Goal: Information Seeking & Learning: Learn about a topic

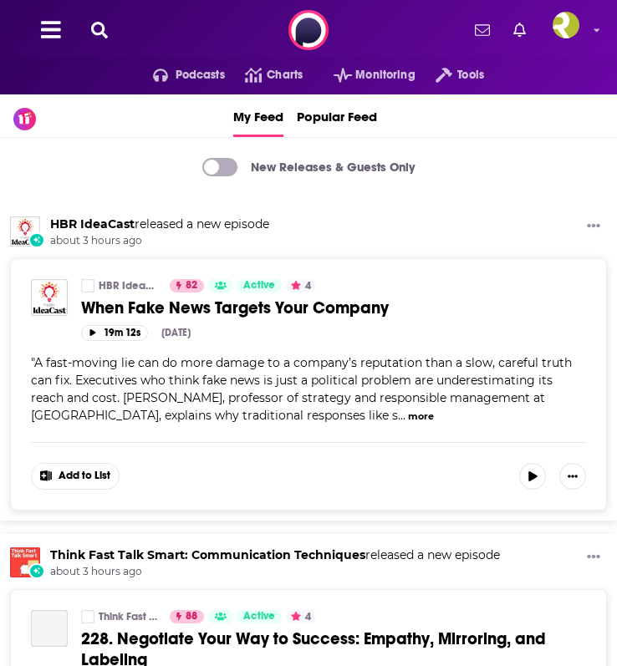
click at [103, 43] on div "Podcasts Charts Monitoring Tools For Business For Podcasters More" at bounding box center [308, 30] width 617 height 60
click at [102, 23] on icon at bounding box center [99, 30] width 17 height 17
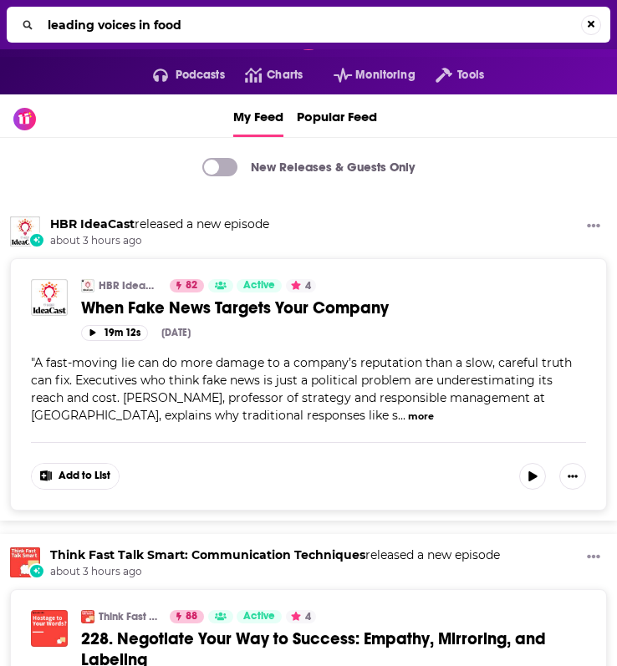
type input "leading voices in food"
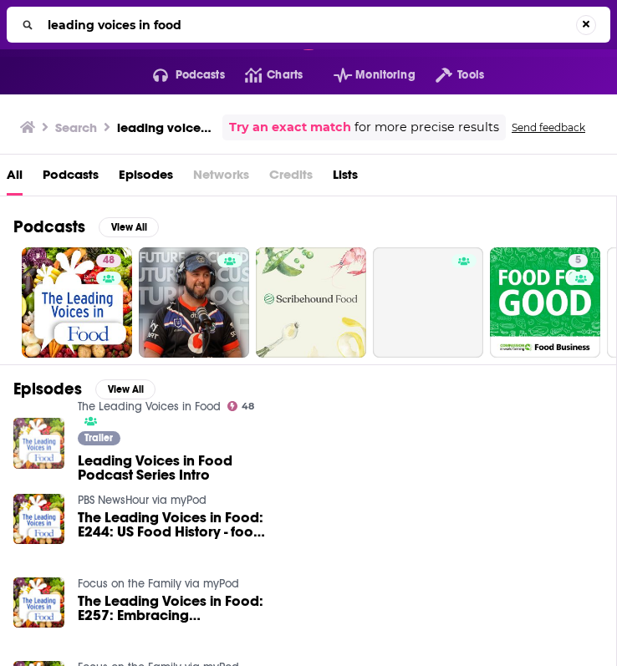
click at [45, 449] on img "Leading Voices in Food Podcast Series Intro" at bounding box center [38, 443] width 51 height 51
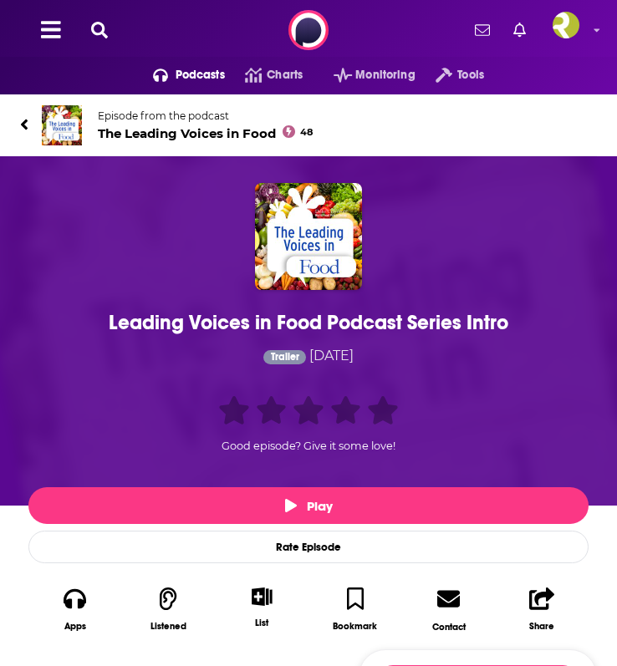
click at [134, 129] on span "The Leading Voices in Food 48" at bounding box center [205, 133] width 215 height 16
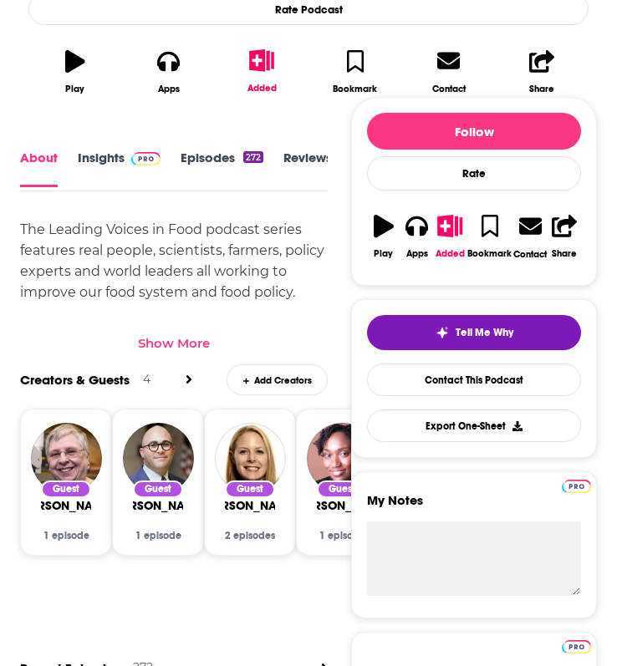
scroll to position [523, 0]
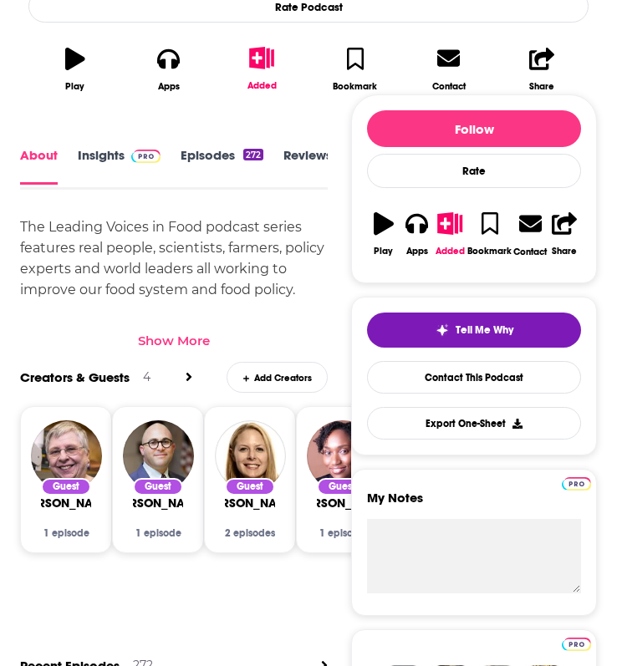
click at [186, 369] on link "View All" at bounding box center [188, 377] width 7 height 16
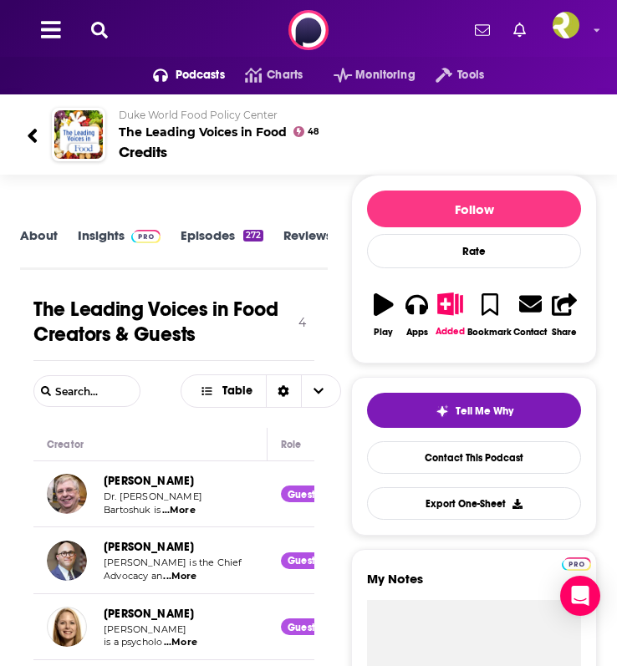
click at [42, 245] on link "About" at bounding box center [39, 246] width 38 height 37
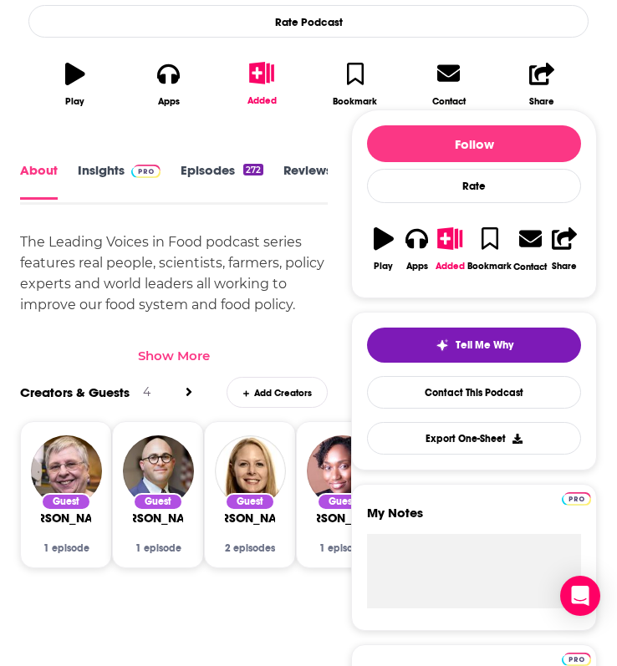
scroll to position [496, 0]
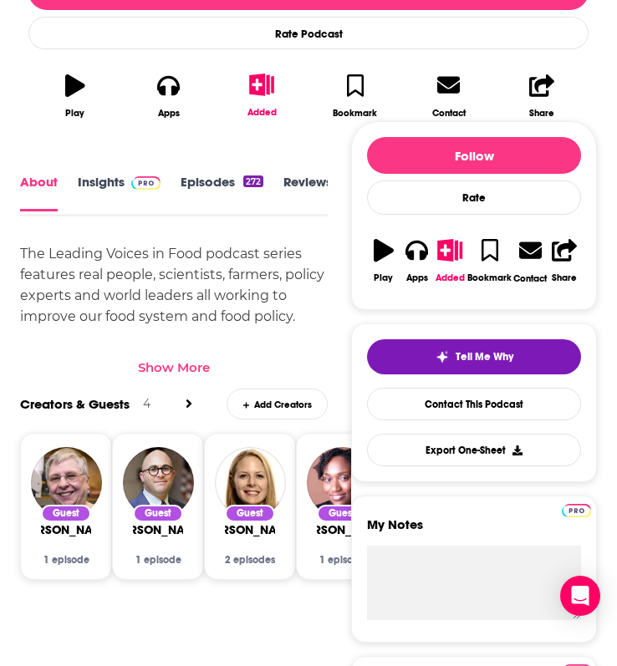
click at [179, 294] on div "The Leading Voices in Food podcast series features real people, scientists, far…" at bounding box center [173, 358] width 307 height 230
click at [154, 364] on div "Show More" at bounding box center [174, 367] width 72 height 16
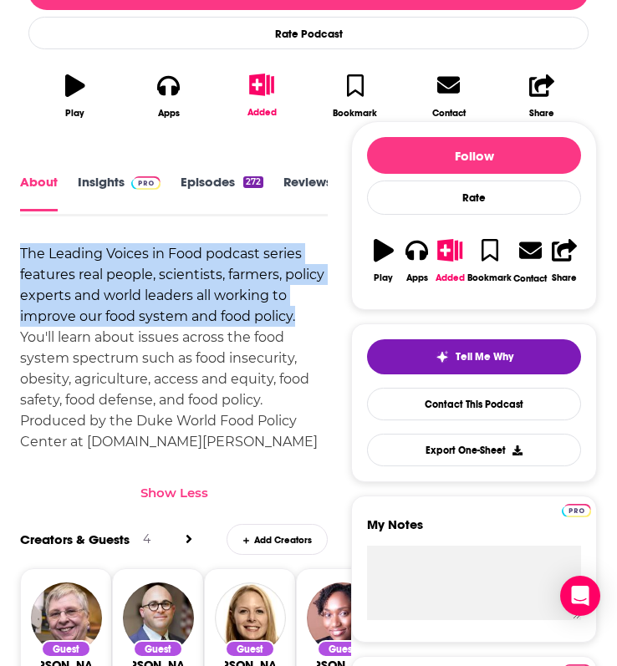
drag, startPoint x: 304, startPoint y: 315, endPoint x: 18, endPoint y: 253, distance: 292.3
copy div "The Leading Voices in Food podcast series features real people, scientists, far…"
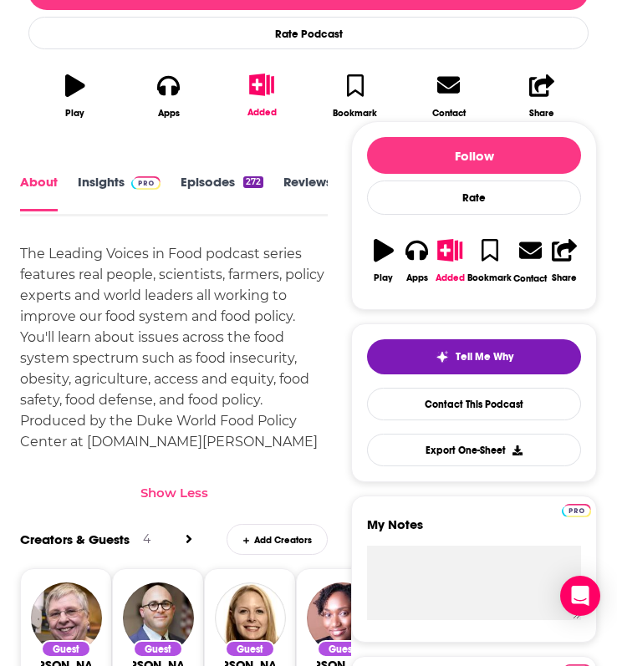
click at [222, 295] on div "The Leading Voices in Food podcast series features real people, scientists, far…" at bounding box center [173, 358] width 307 height 230
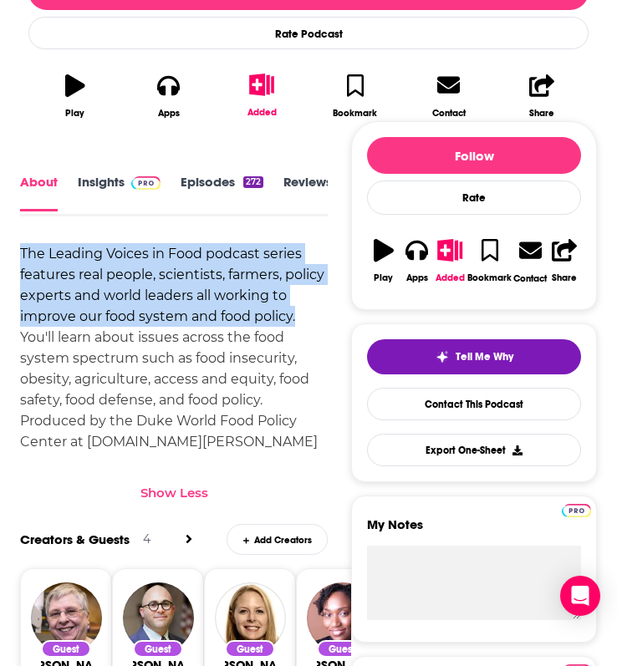
drag, startPoint x: 295, startPoint y: 318, endPoint x: 0, endPoint y: 260, distance: 300.7
copy div "The Leading Voices in Food podcast series features real people, scientists, far…"
